Goal: Task Accomplishment & Management: Manage account settings

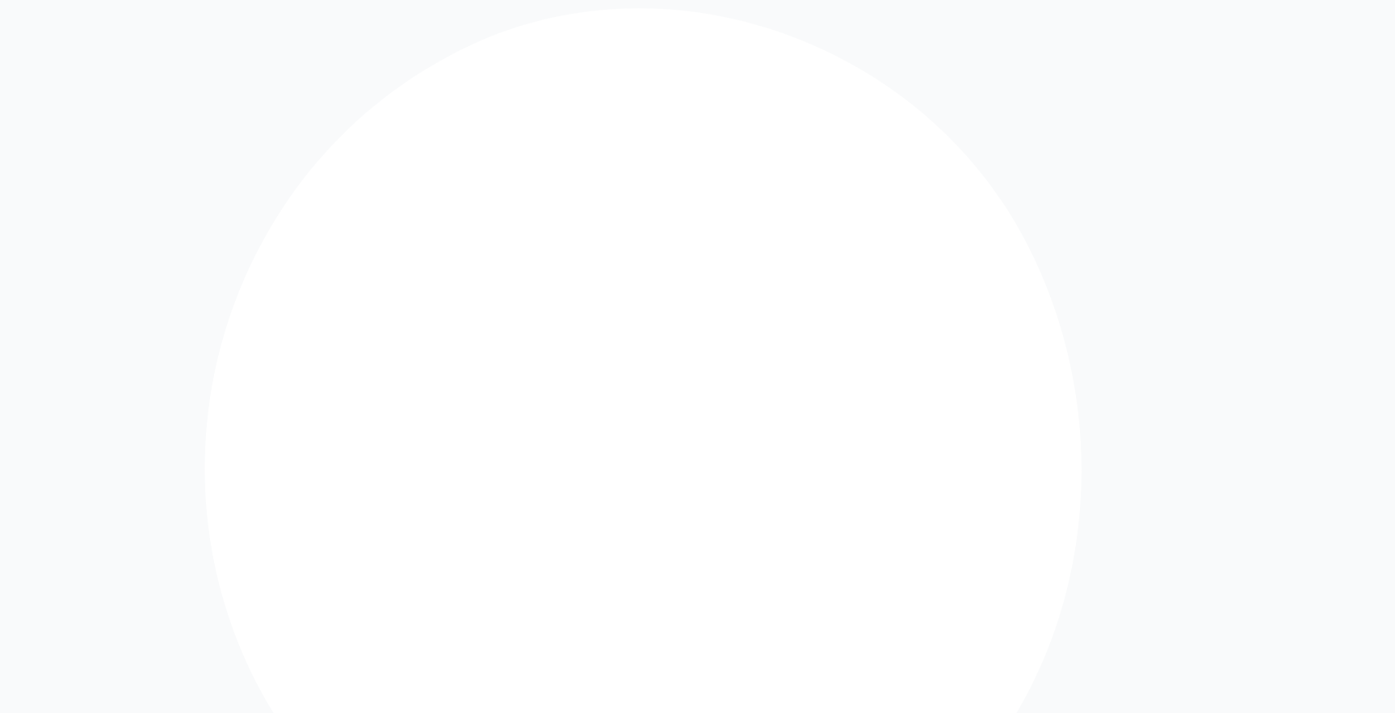
drag, startPoint x: 728, startPoint y: 272, endPoint x: 601, endPoint y: 264, distance: 127.1
type input "**********"
